Goal: Find specific page/section: Find specific page/section

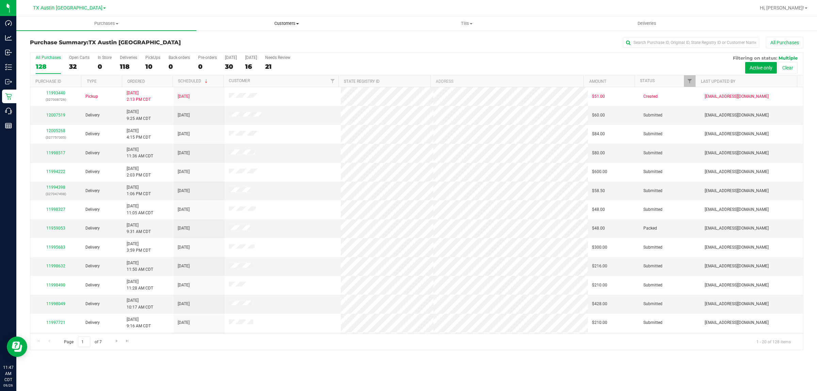
click at [290, 23] on span "Customers" at bounding box center [286, 23] width 179 height 6
click at [227, 56] on span "All physicians" at bounding box center [220, 57] width 49 height 6
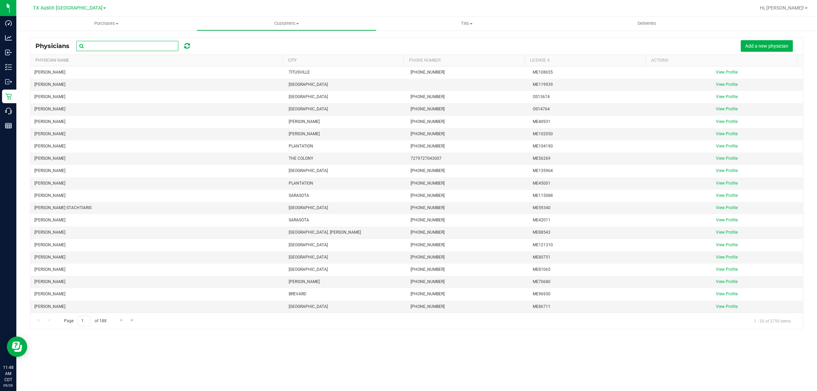
click at [145, 48] on input "text" at bounding box center [127, 46] width 102 height 10
type input "[PERSON_NAME]"
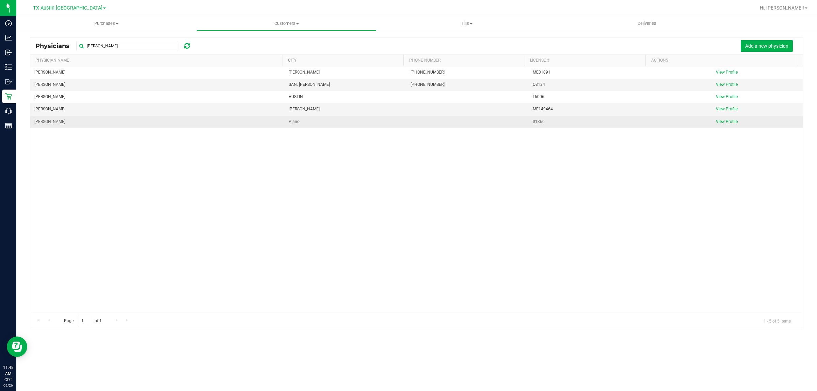
click at [724, 123] on link "View Profile" at bounding box center [727, 121] width 22 height 5
